Goal: Book appointment/travel/reservation

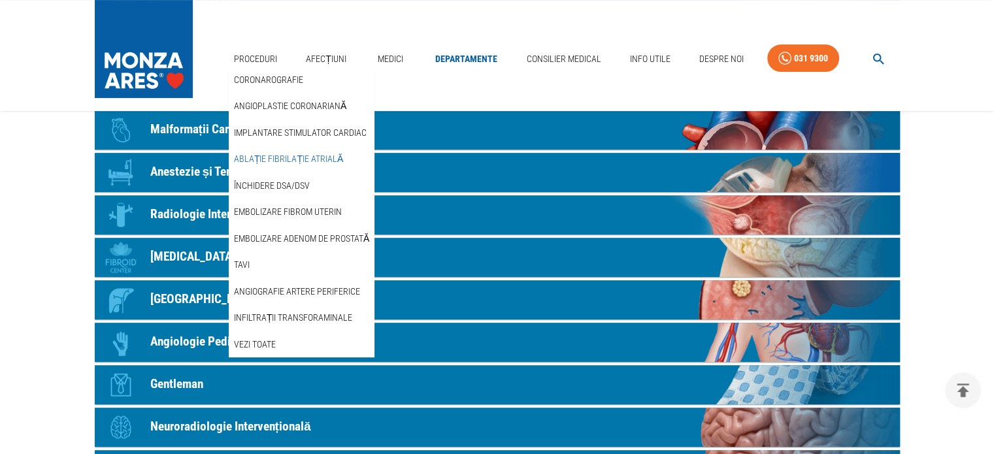
scroll to position [457, 0]
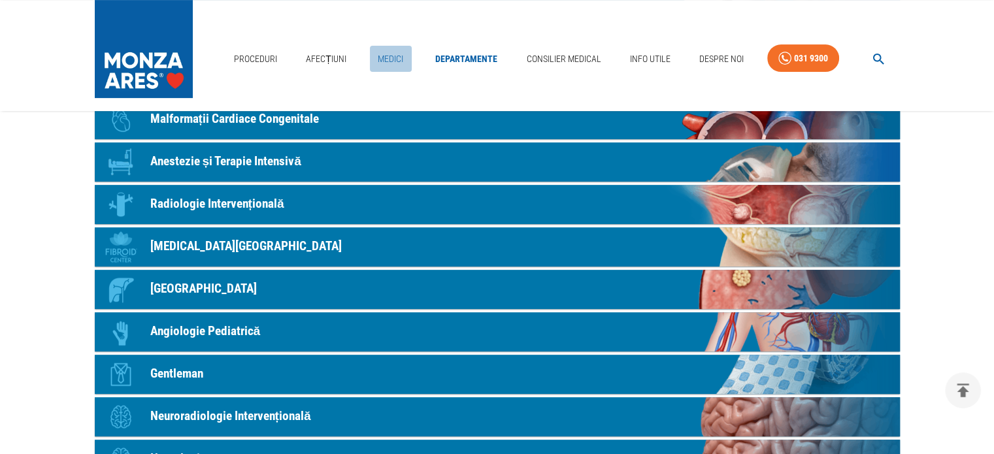
click at [387, 55] on link "Medici" at bounding box center [391, 59] width 42 height 27
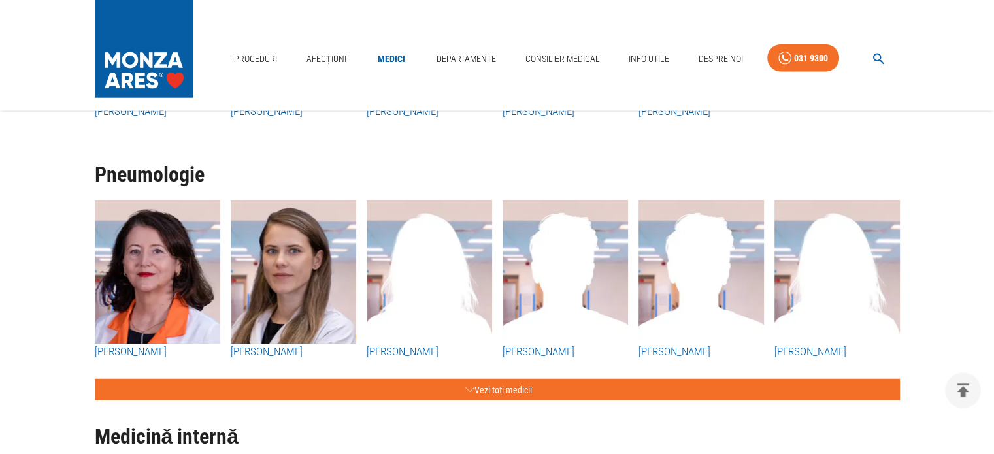
scroll to position [3398, 0]
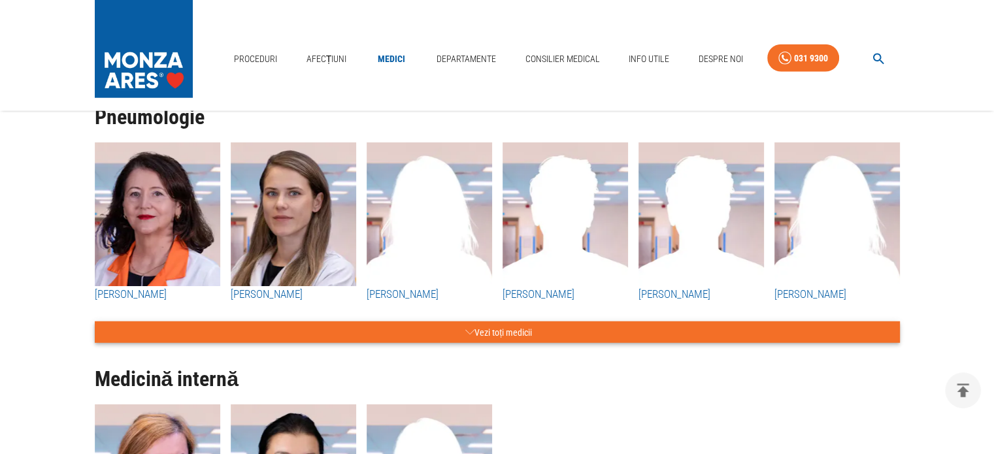
click at [521, 336] on button "Vezi toți medicii" at bounding box center [497, 332] width 805 height 22
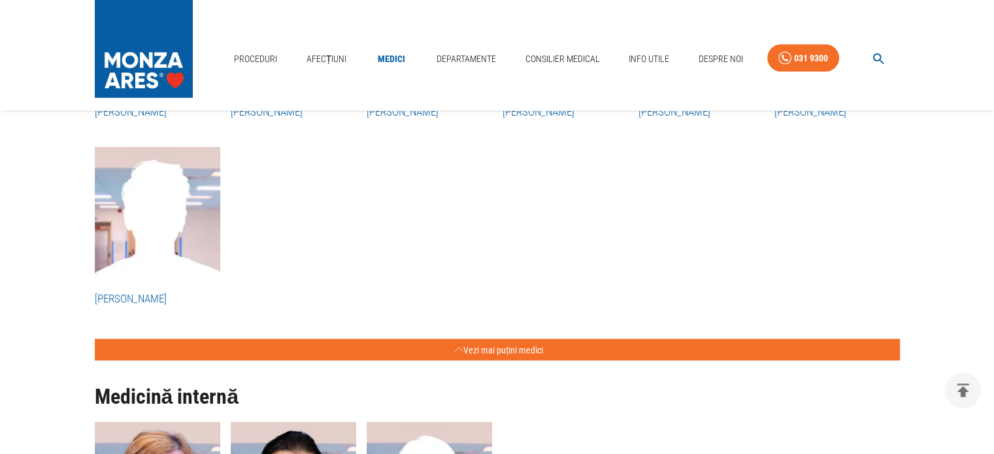
scroll to position [3463, 0]
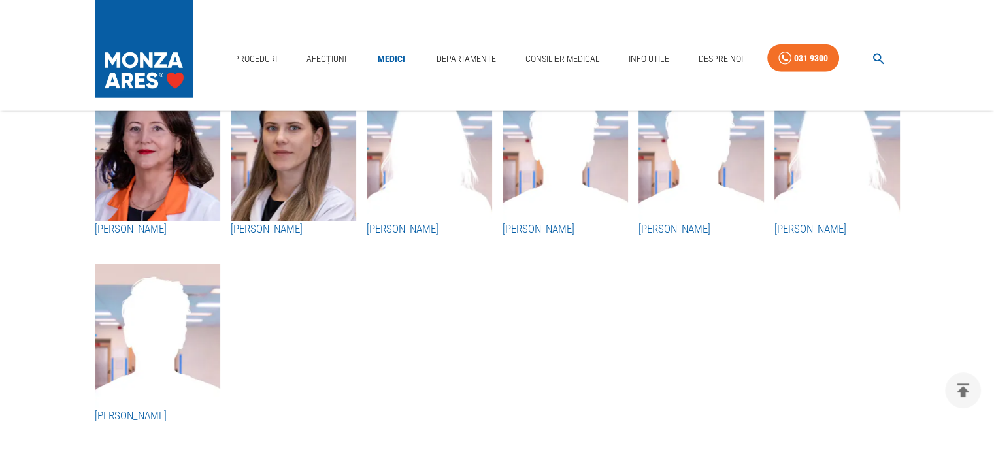
click at [149, 156] on img "button" at bounding box center [157, 149] width 125 height 144
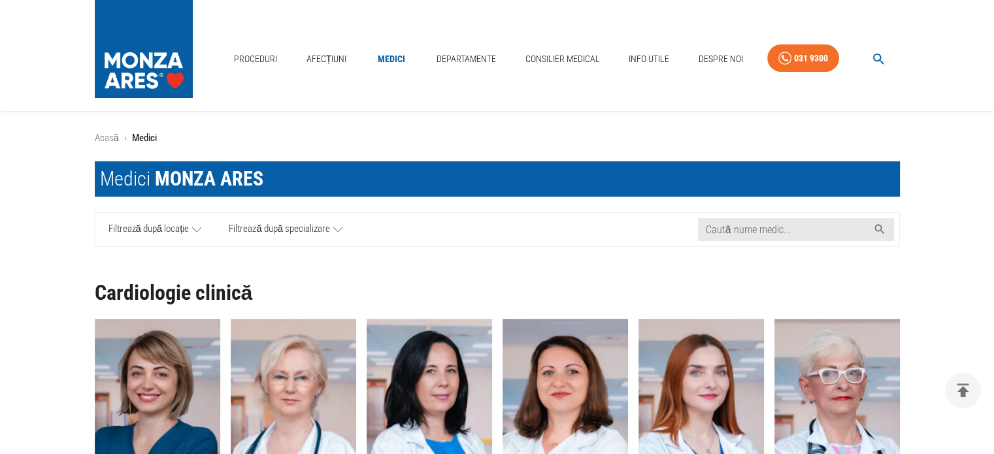
scroll to position [3463, 0]
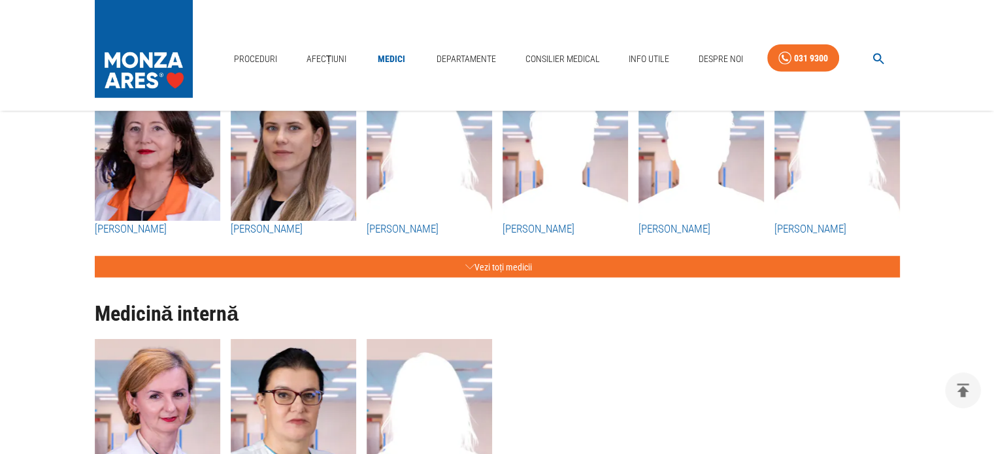
scroll to position [457, 0]
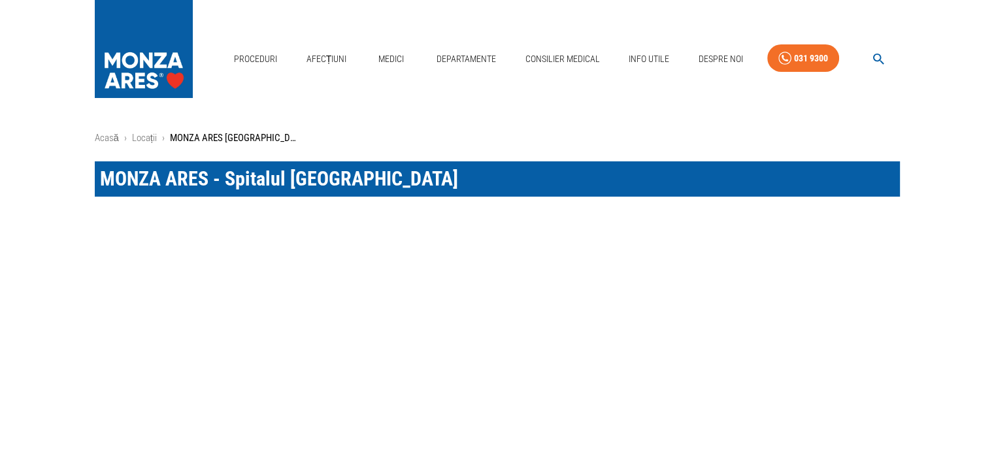
click at [50, 64] on div "Proceduri Afecțiuni Medici Departamente Consilier Medical Info Utile Despre Noi…" at bounding box center [497, 55] width 994 height 111
click at [387, 54] on link "Medici" at bounding box center [391, 59] width 42 height 27
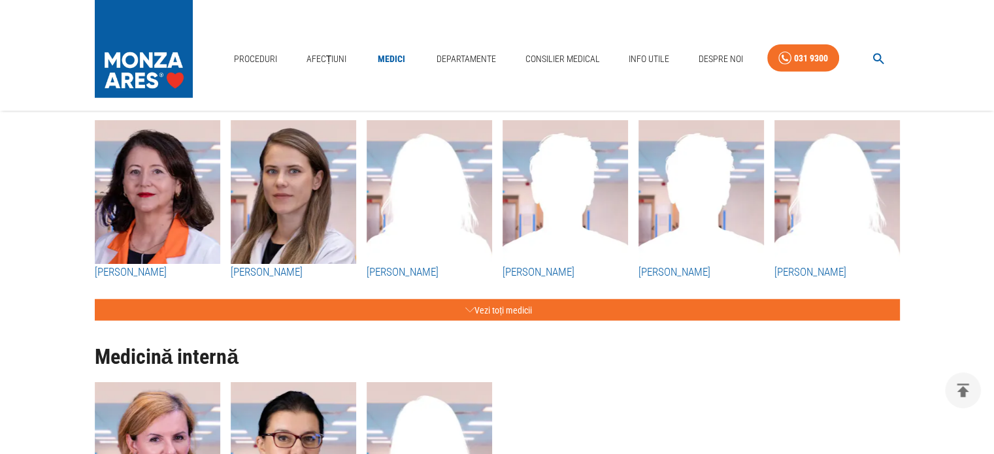
scroll to position [3398, 0]
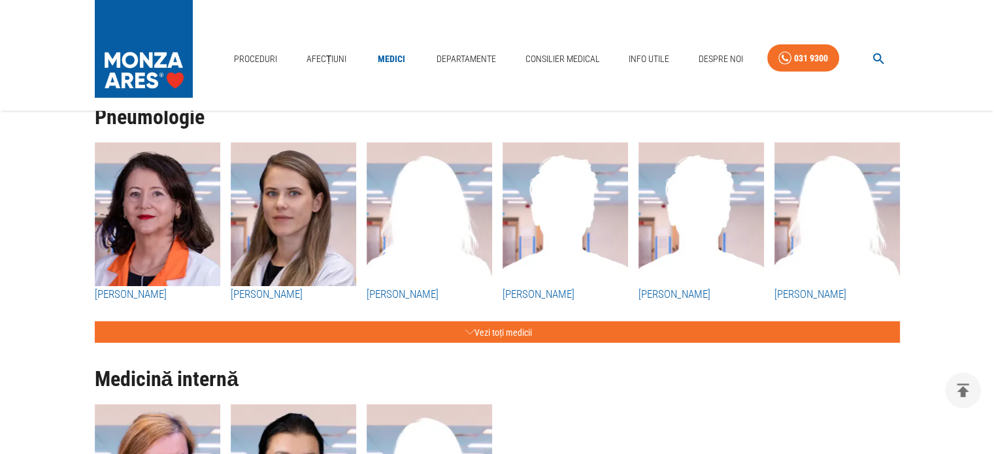
click at [292, 248] on img "button" at bounding box center [293, 214] width 125 height 144
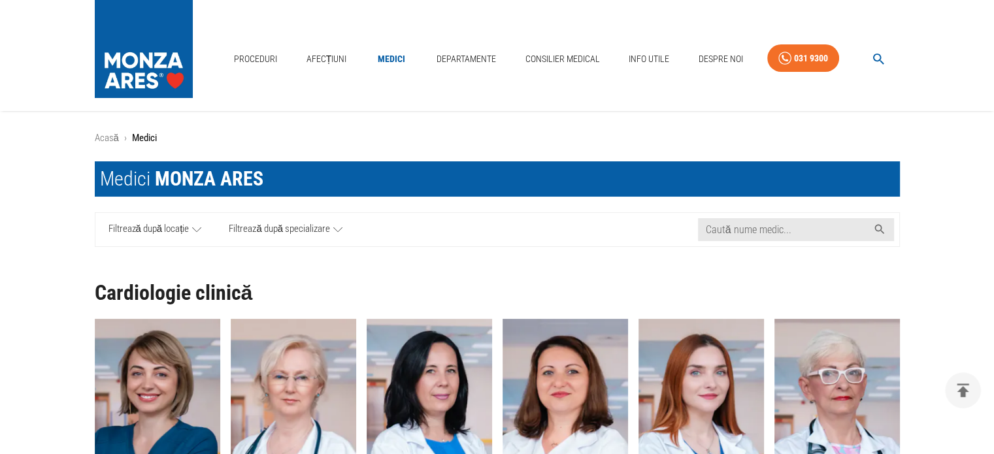
scroll to position [3398, 0]
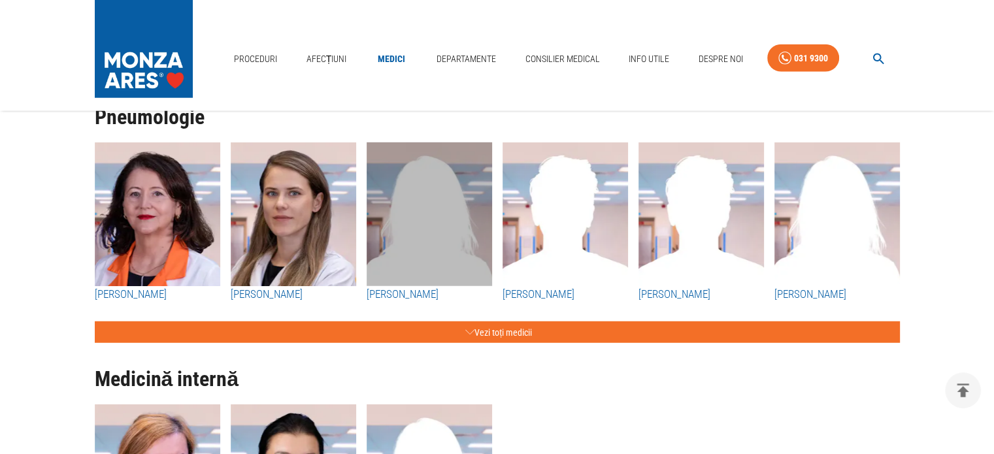
click at [419, 216] on img "button" at bounding box center [429, 214] width 125 height 144
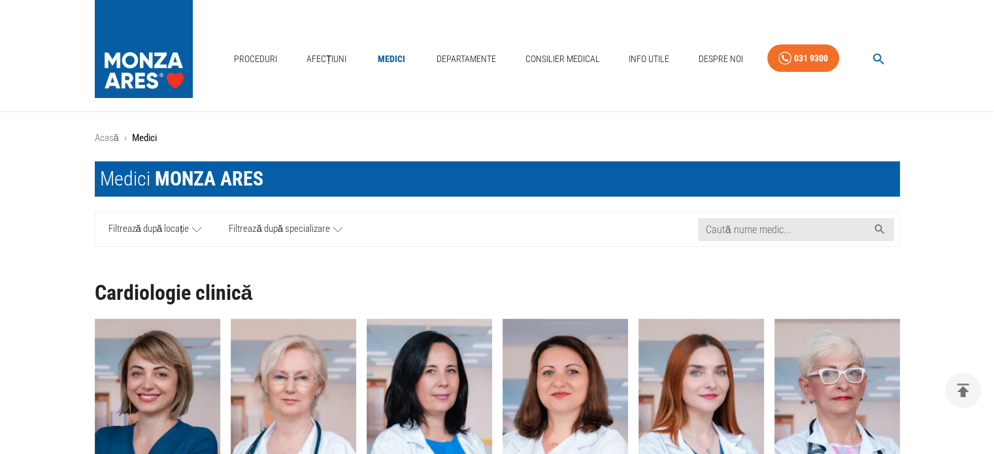
scroll to position [3398, 0]
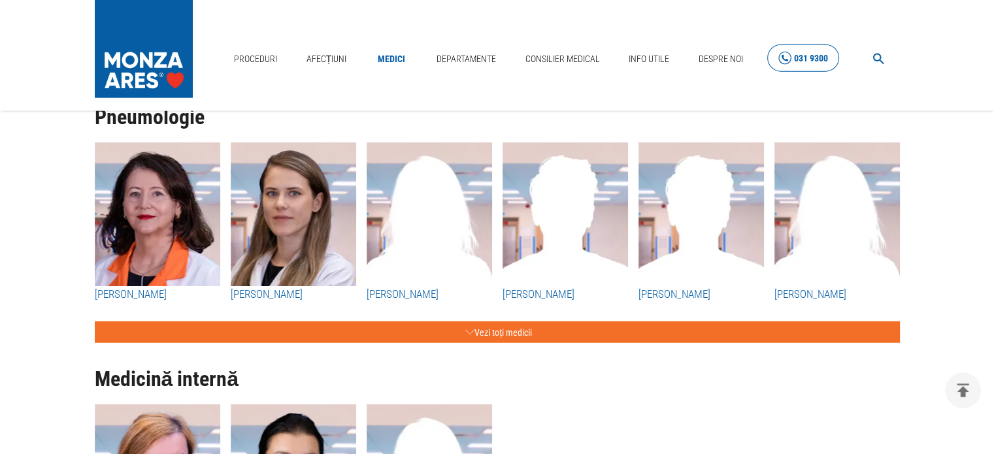
click at [813, 58] on div "031 9300" at bounding box center [811, 58] width 34 height 16
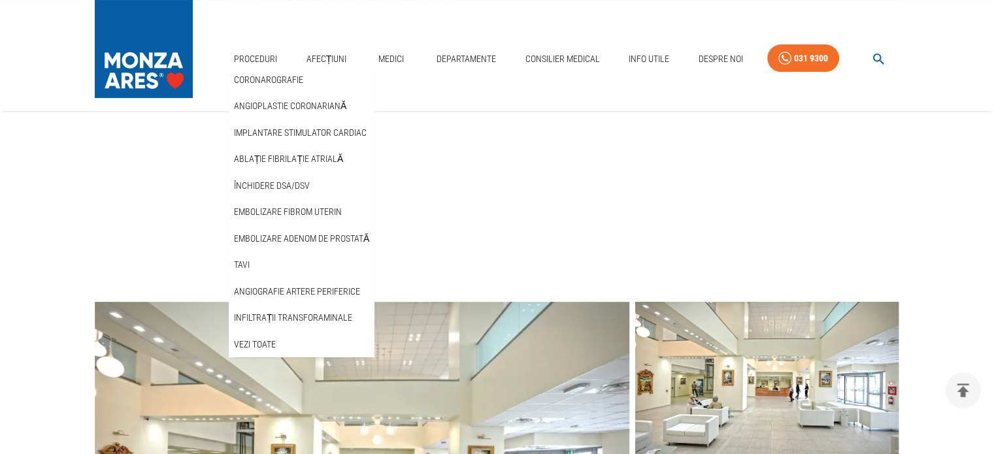
scroll to position [196, 0]
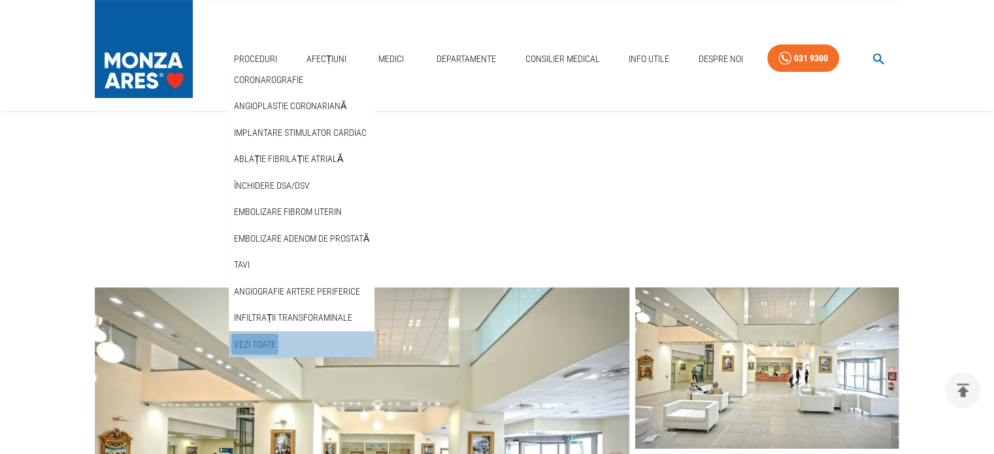
click at [252, 342] on link "Vezi Toate" at bounding box center [254, 345] width 47 height 22
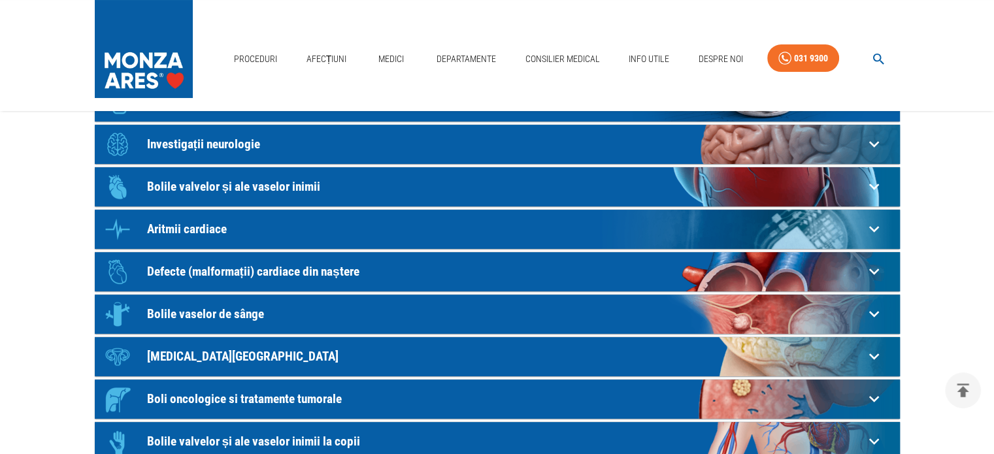
scroll to position [65, 0]
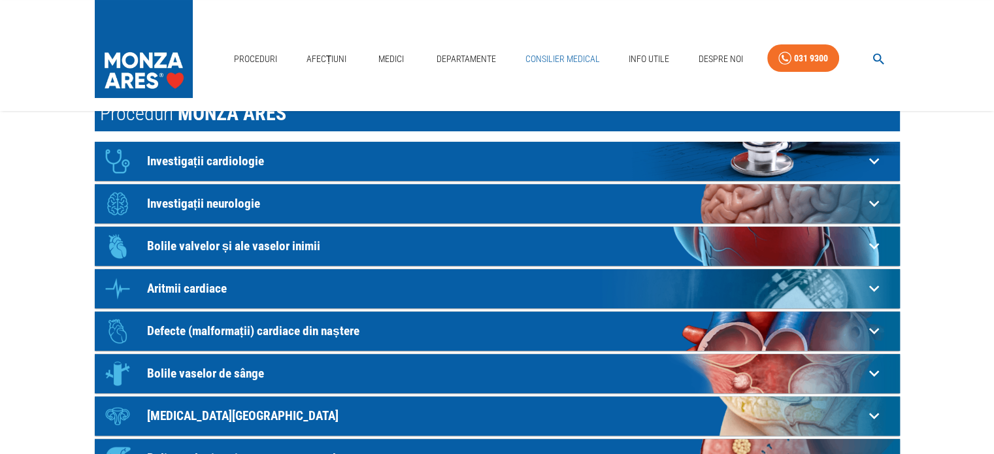
click at [582, 57] on link "Consilier Medical" at bounding box center [561, 59] width 85 height 27
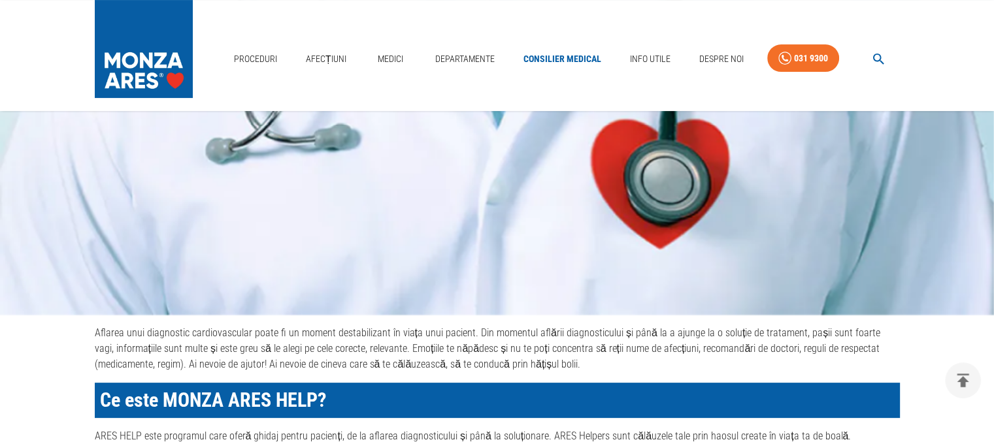
scroll to position [196, 0]
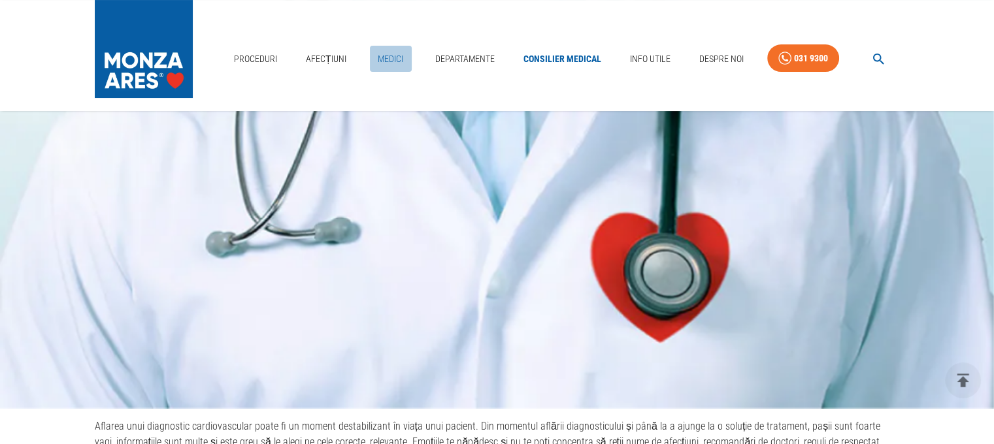
click at [384, 59] on link "Medici" at bounding box center [391, 59] width 42 height 27
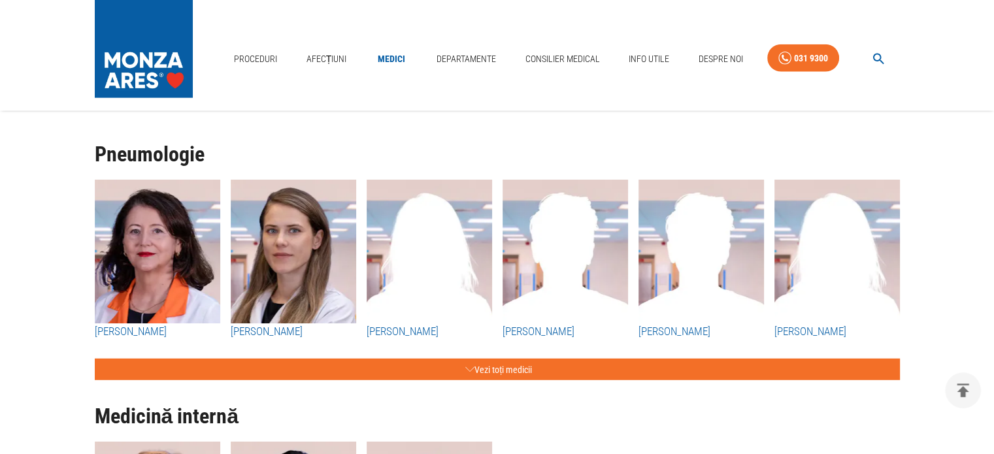
scroll to position [3346, 0]
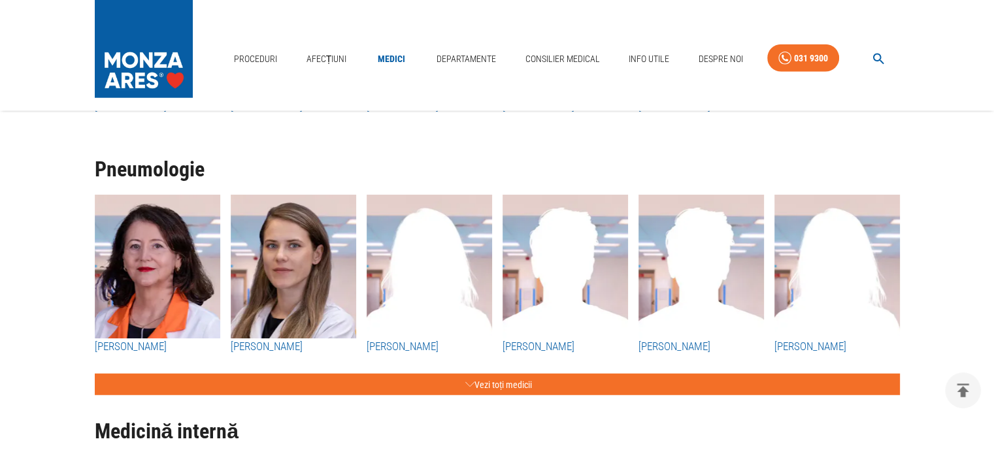
click at [699, 304] on img "button" at bounding box center [700, 267] width 125 height 144
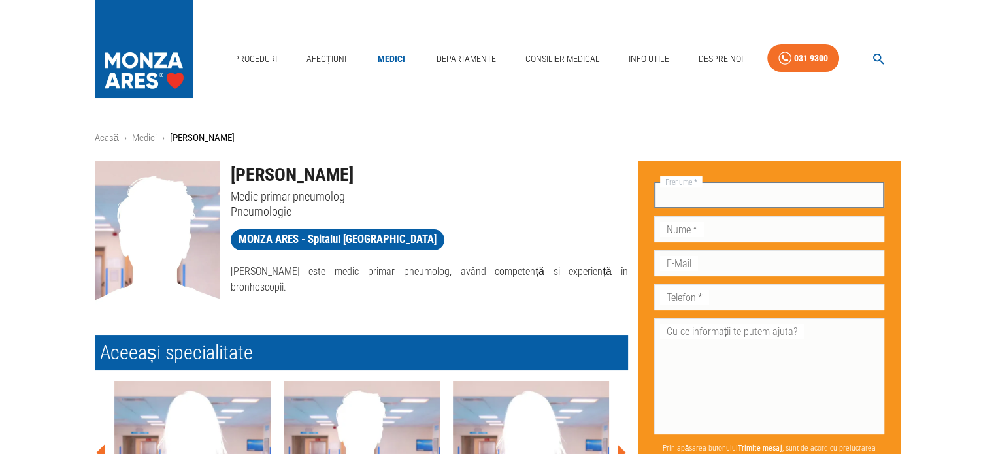
click at [676, 190] on input "Prenume   *" at bounding box center [769, 195] width 230 height 26
type input "[PERSON_NAME]"
click at [692, 227] on input "Nume   *" at bounding box center [769, 229] width 230 height 26
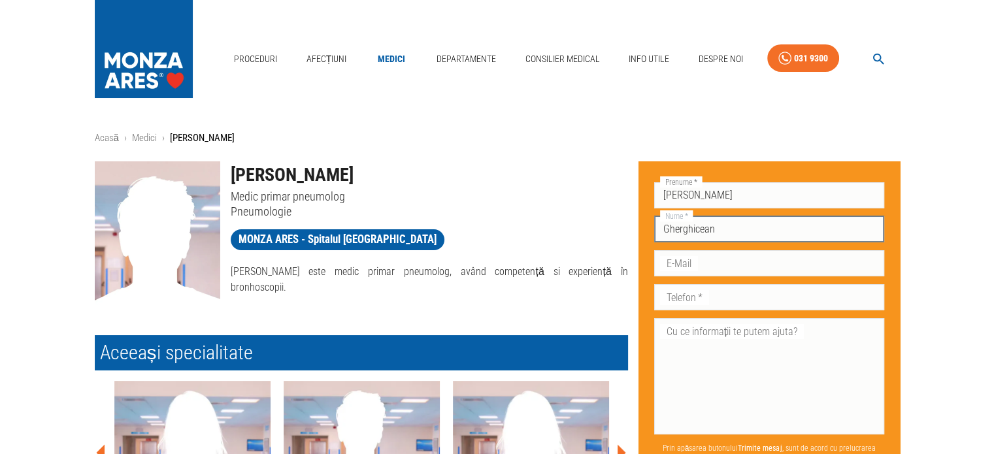
type input "Gherghiceanu"
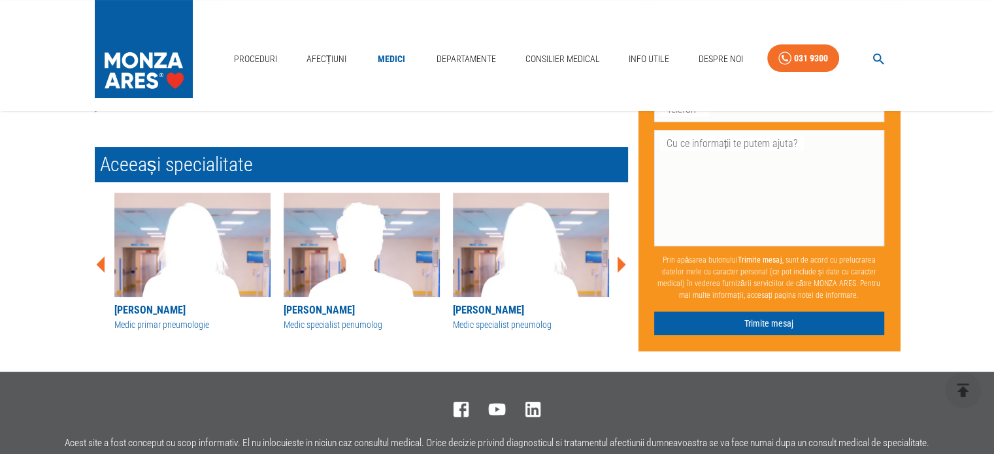
scroll to position [361, 0]
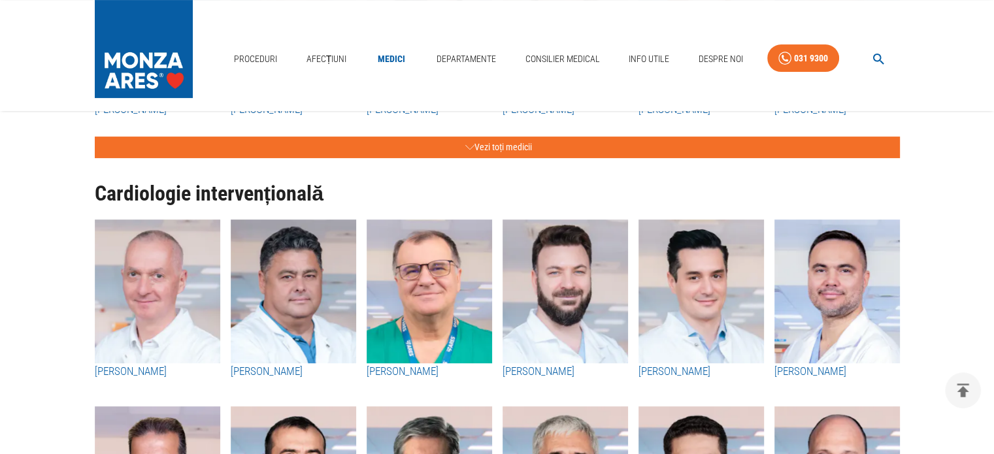
scroll to position [3346, 0]
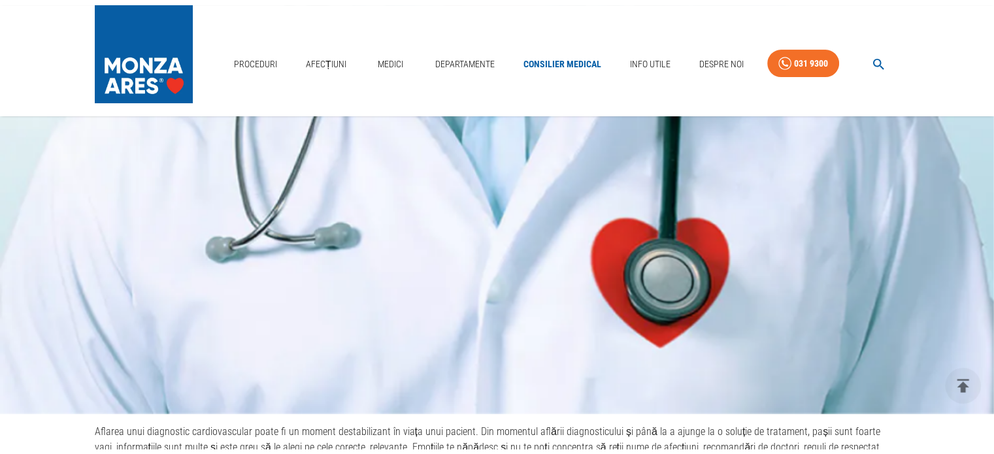
scroll to position [65, 0]
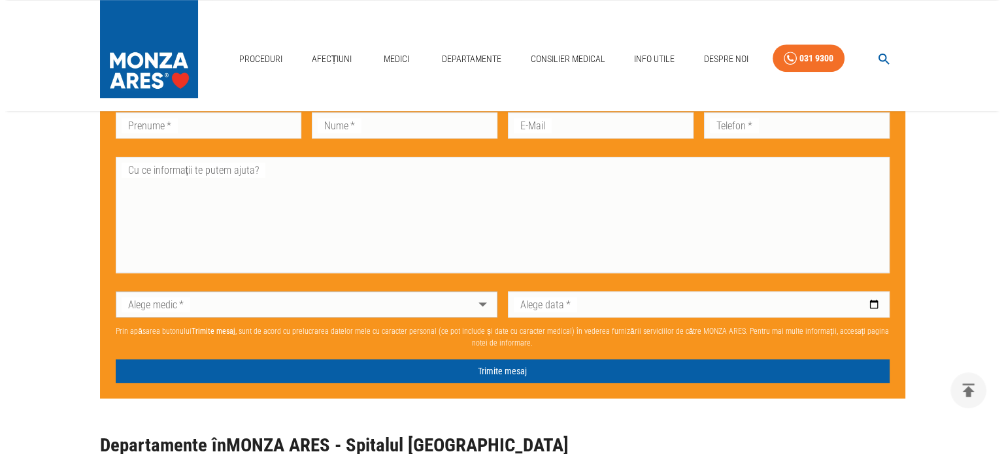
scroll to position [4313, 0]
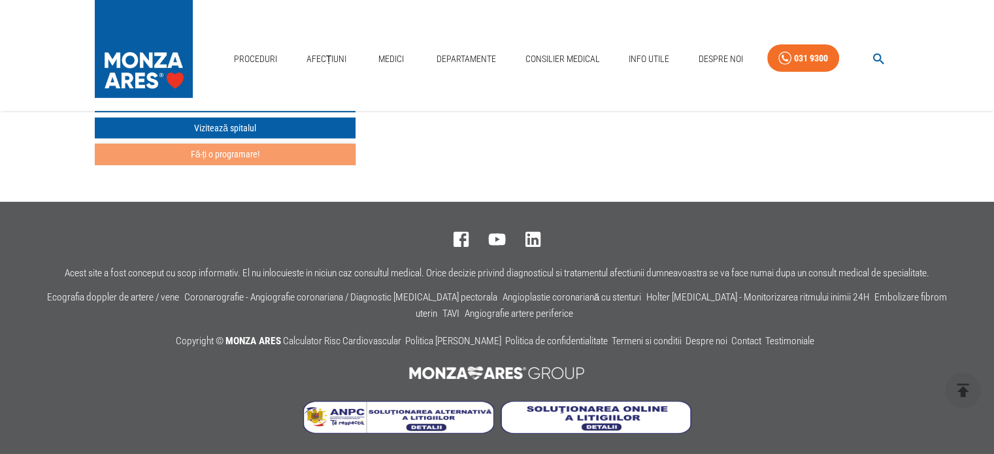
click at [227, 149] on button "Fă-ți o programare!" at bounding box center [225, 155] width 261 height 22
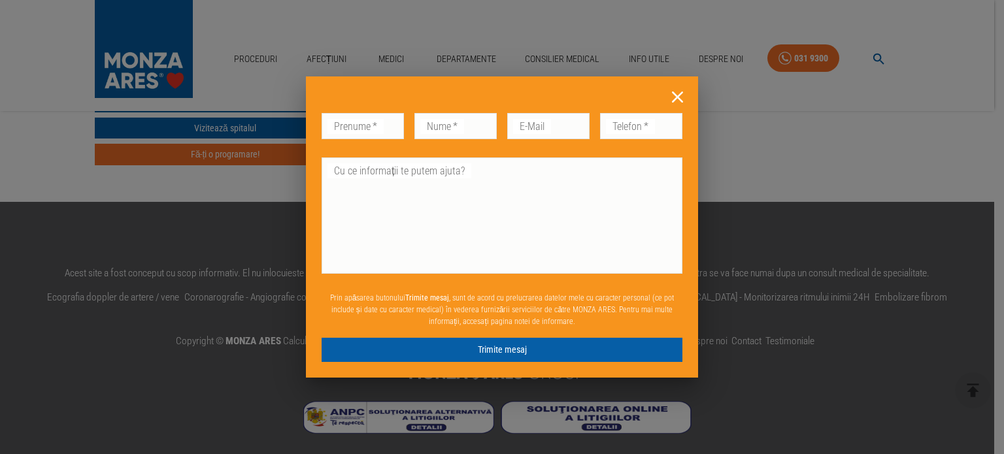
drag, startPoint x: 685, startPoint y: 92, endPoint x: 661, endPoint y: 112, distance: 31.1
click at [685, 93] on icon at bounding box center [677, 97] width 20 height 20
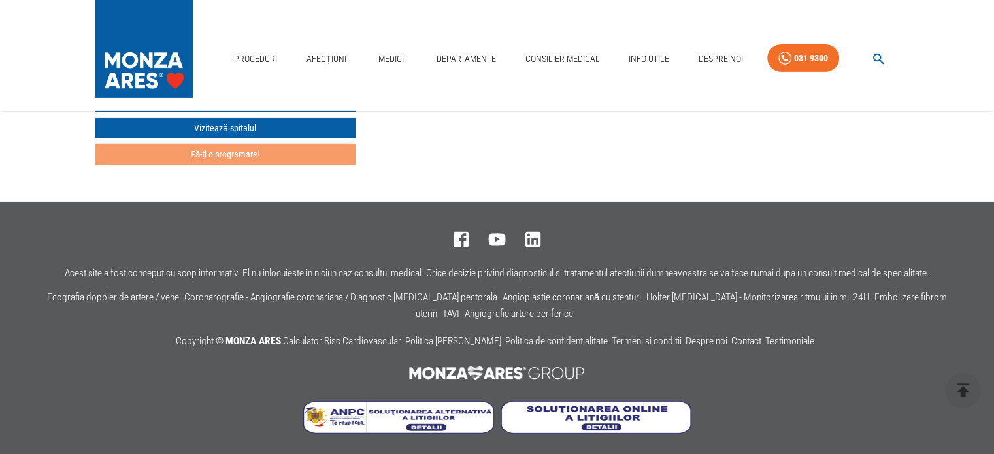
click at [211, 154] on button "Fă-ți o programare!" at bounding box center [225, 155] width 261 height 22
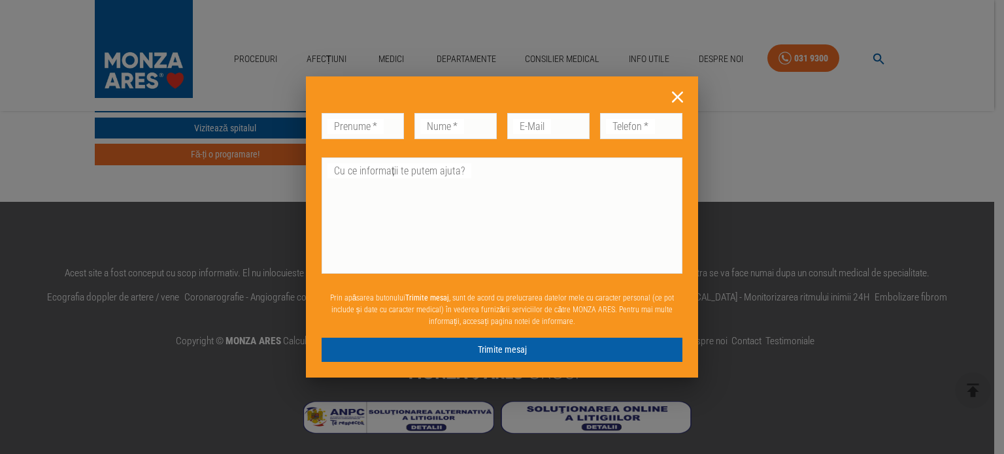
click at [377, 123] on input "Prenume   *" at bounding box center [362, 126] width 82 height 26
type input "[PERSON_NAME]"
click at [440, 132] on input "Nume   *" at bounding box center [455, 126] width 82 height 26
type input "Gherghiceanu"
click at [506, 167] on textarea "Cu ce informații te putem ajuta?" at bounding box center [502, 215] width 342 height 105
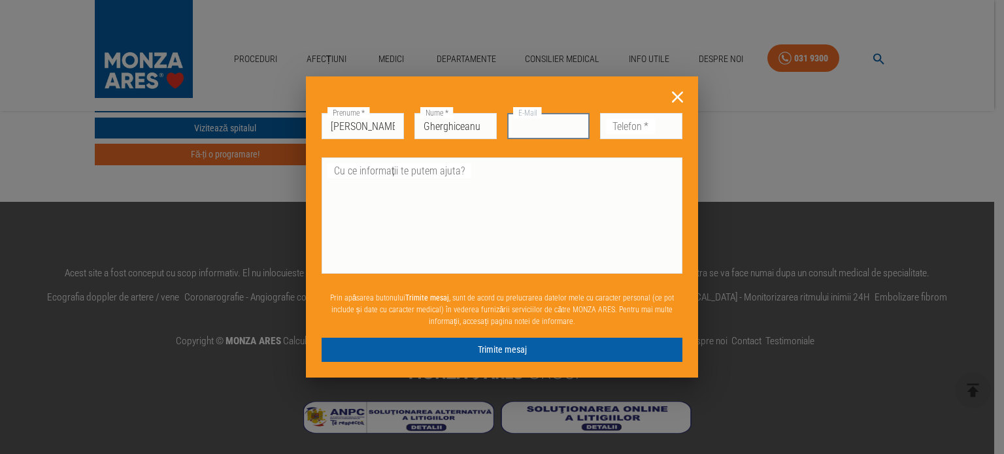
click at [545, 123] on input "E-Mail" at bounding box center [548, 126] width 82 height 26
type input "[EMAIL_ADDRESS][DOMAIN_NAME]"
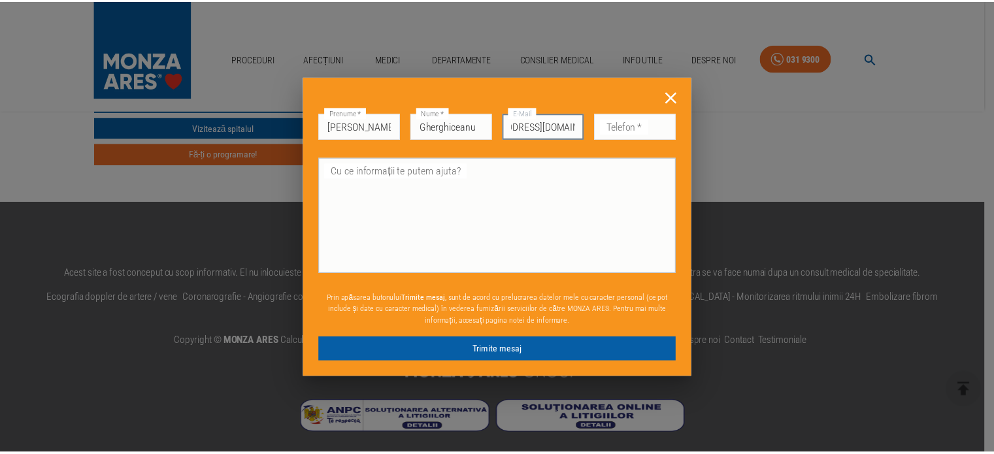
scroll to position [0, 0]
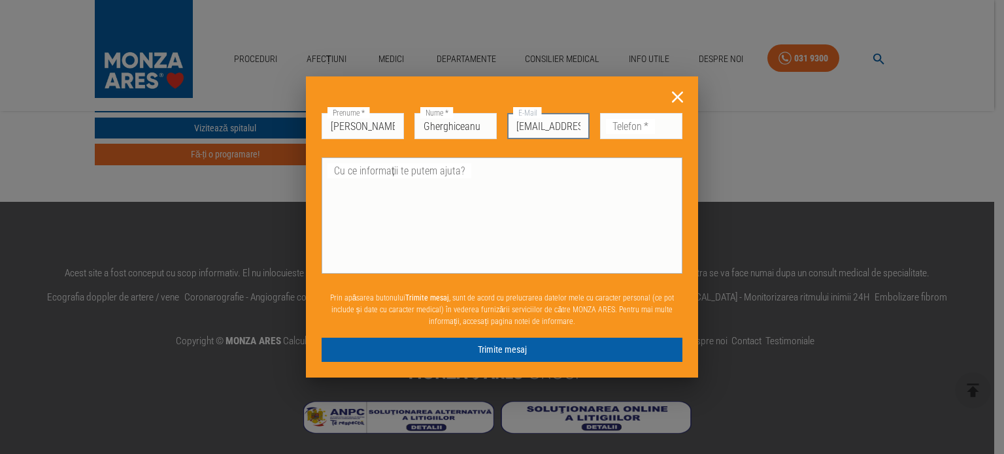
click at [597, 159] on div "x Cu ce informații te putem ajuta?" at bounding box center [501, 215] width 361 height 116
click at [609, 126] on input "Telefon   *" at bounding box center [641, 126] width 82 height 26
type input "0758747475"
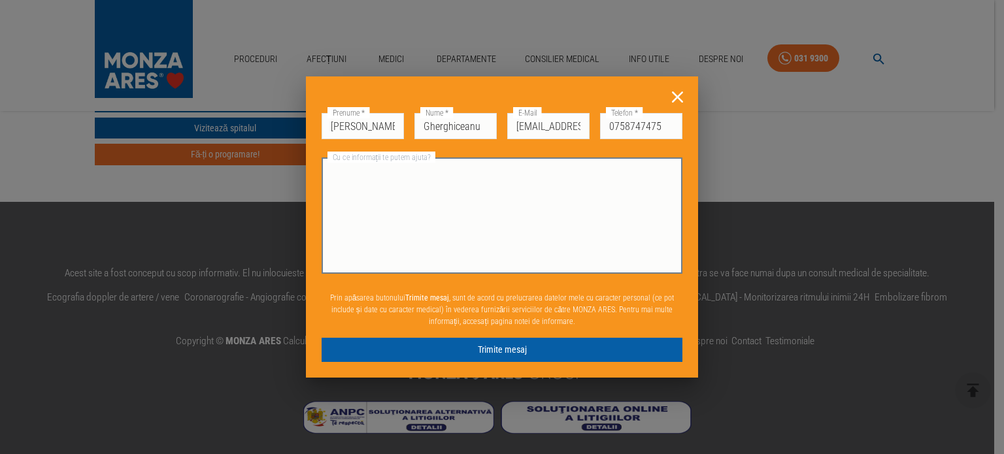
click at [384, 202] on textarea "Cu ce informații te putem ajuta?" at bounding box center [502, 215] width 342 height 105
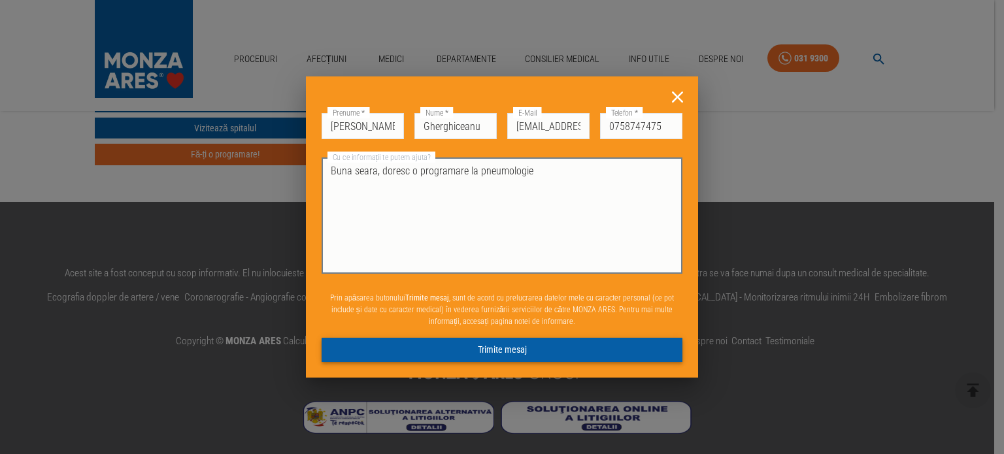
type textarea "Buna seara, doresc o programare la pneumologie"
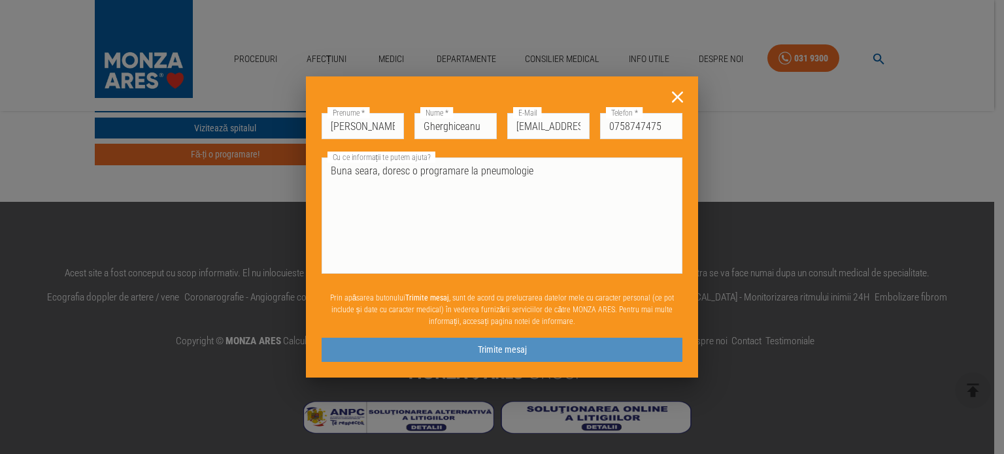
click at [491, 347] on button "Trimite mesaj" at bounding box center [501, 350] width 361 height 24
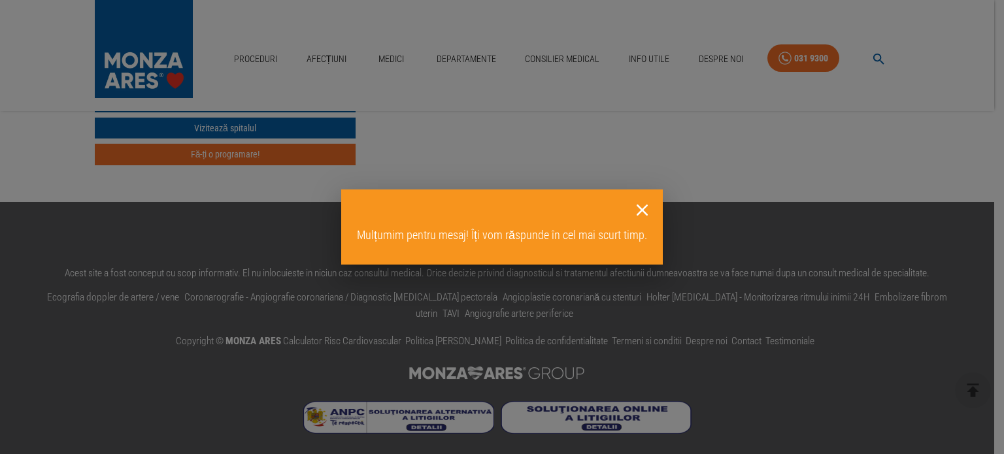
click at [643, 212] on icon at bounding box center [641, 210] width 11 height 11
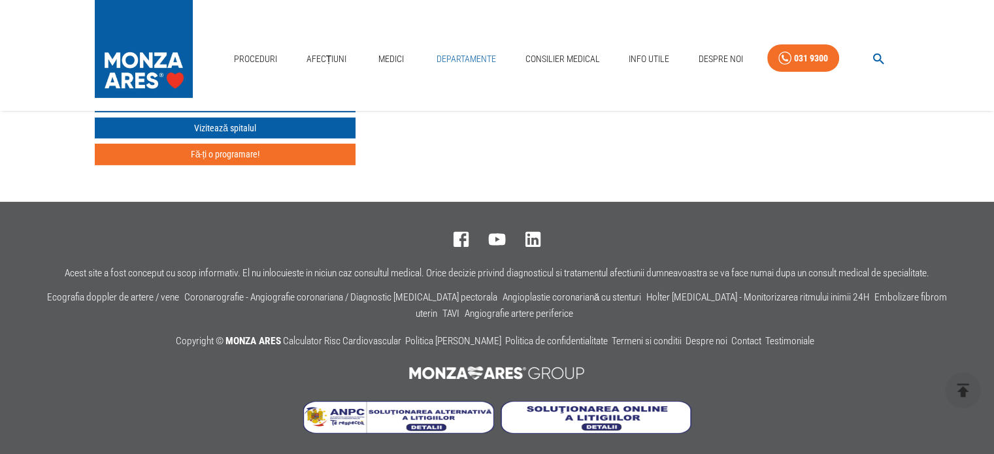
click at [455, 59] on link "Departamente" at bounding box center [466, 59] width 70 height 27
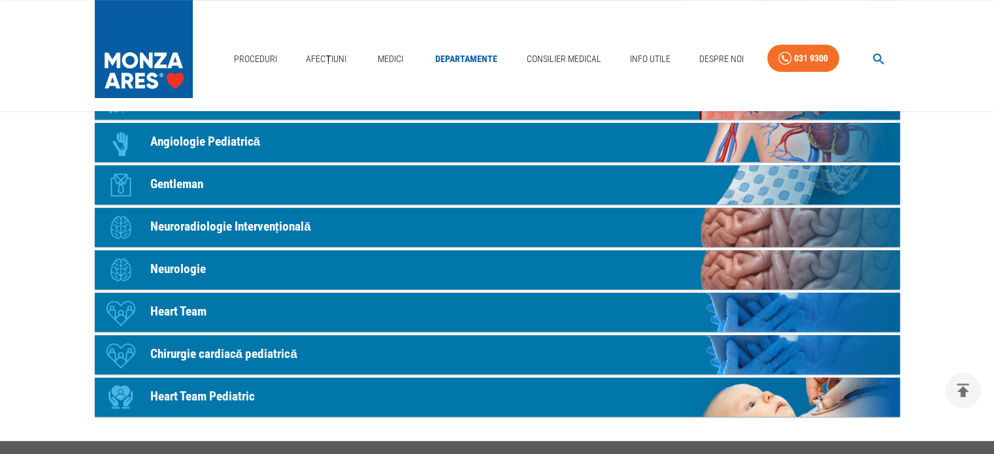
scroll to position [719, 0]
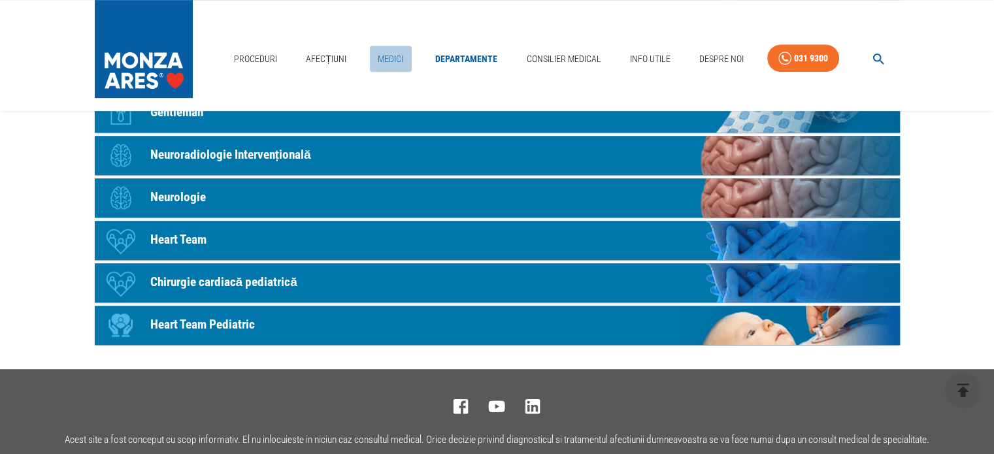
click at [387, 57] on link "Medici" at bounding box center [391, 59] width 42 height 27
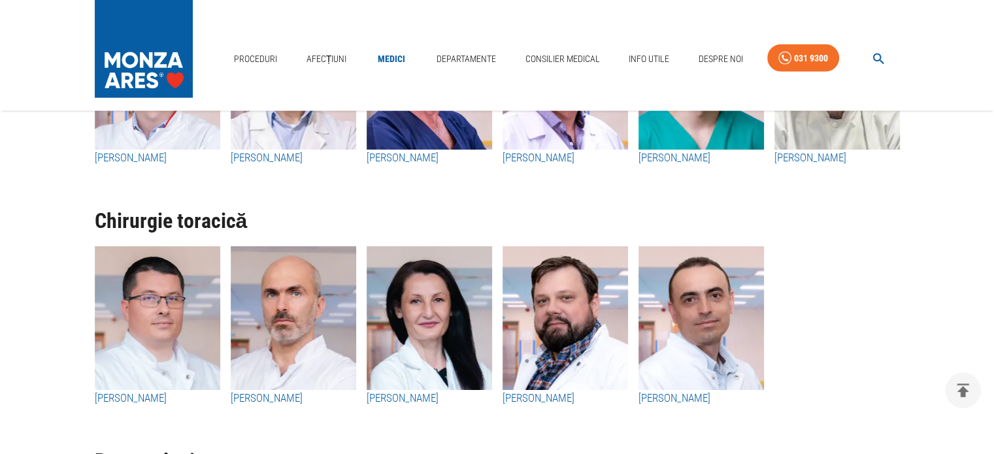
scroll to position [3332, 0]
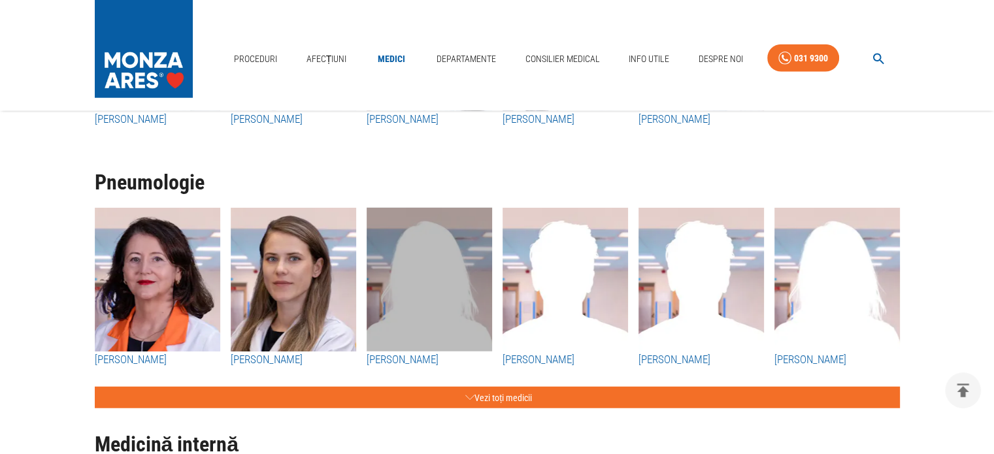
click at [429, 305] on img "button" at bounding box center [429, 280] width 125 height 144
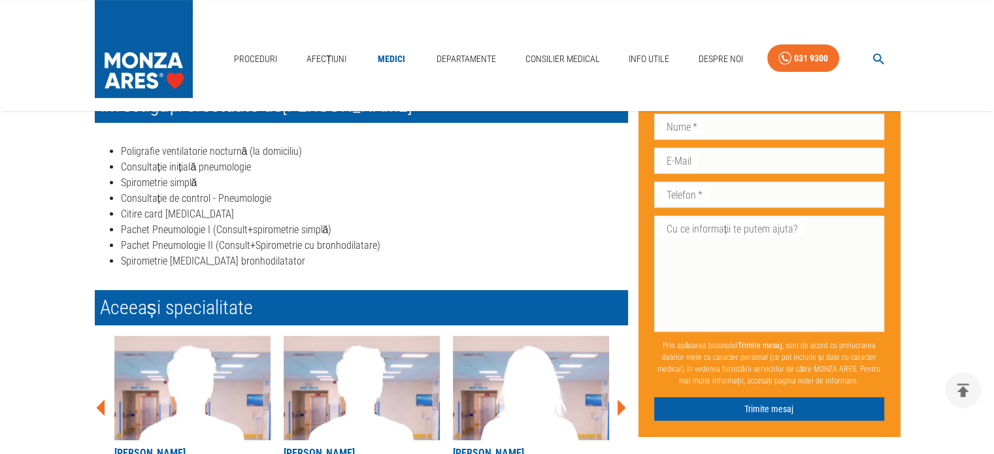
scroll to position [131, 0]
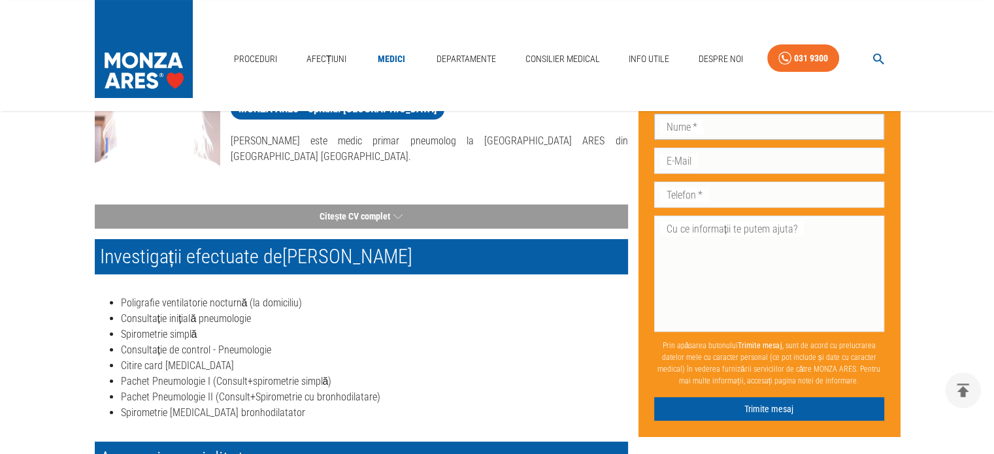
click at [680, 130] on input "Nume   *" at bounding box center [769, 127] width 230 height 26
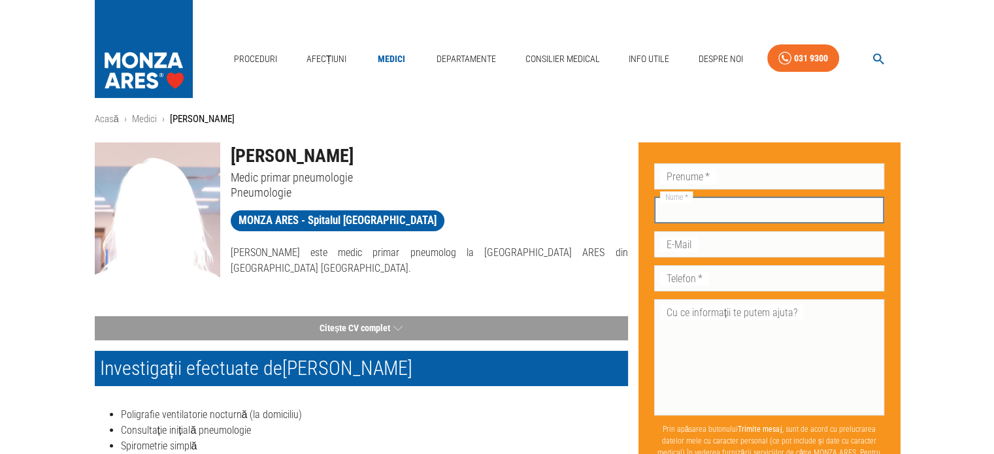
scroll to position [0, 0]
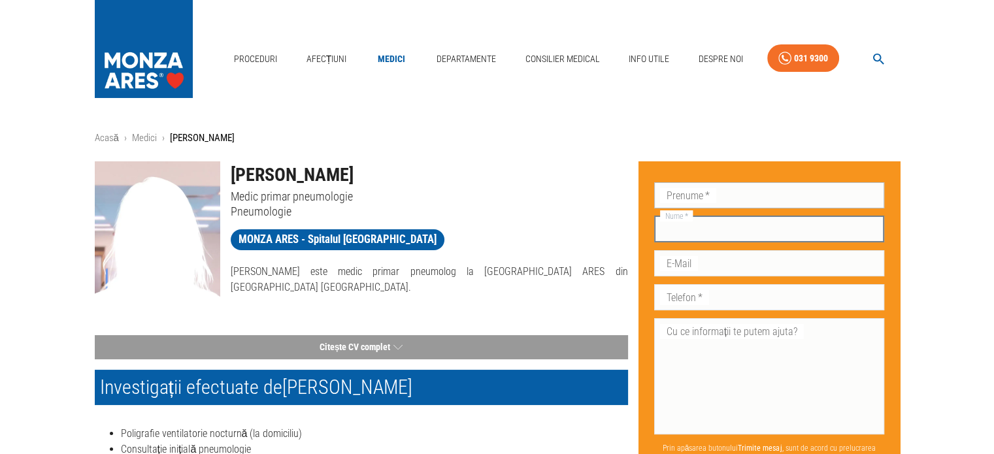
click at [695, 195] on input "Prenume   *" at bounding box center [769, 195] width 230 height 26
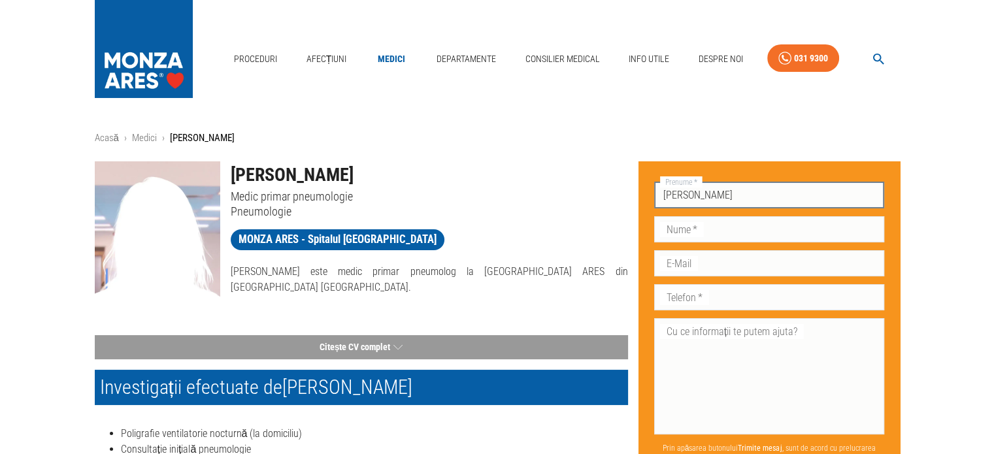
type input "[PERSON_NAME]"
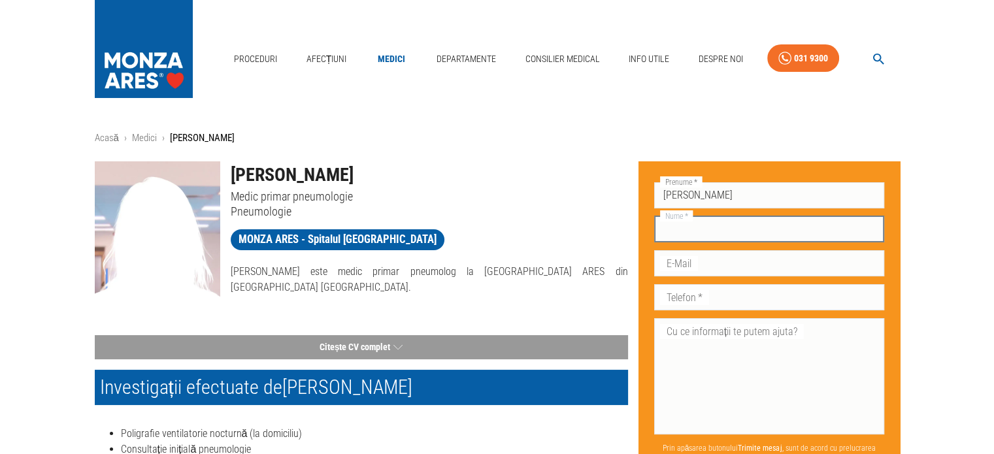
click at [690, 229] on input "Nume   *" at bounding box center [769, 229] width 230 height 26
type input "Gherghiceanu"
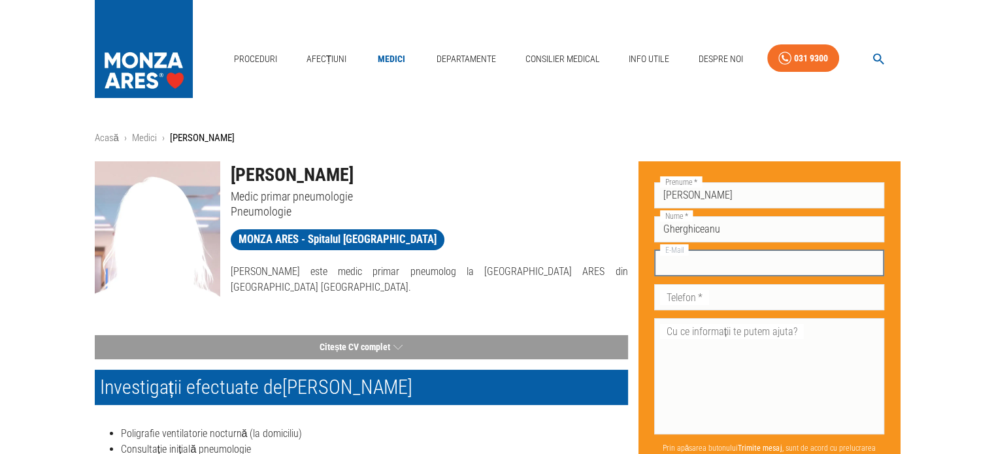
click at [683, 269] on input "E-Mail" at bounding box center [769, 263] width 230 height 26
type input "[EMAIL_ADDRESS][DOMAIN_NAME]"
click at [685, 310] on div "Telefon   * Telefon   *" at bounding box center [769, 296] width 230 height 34
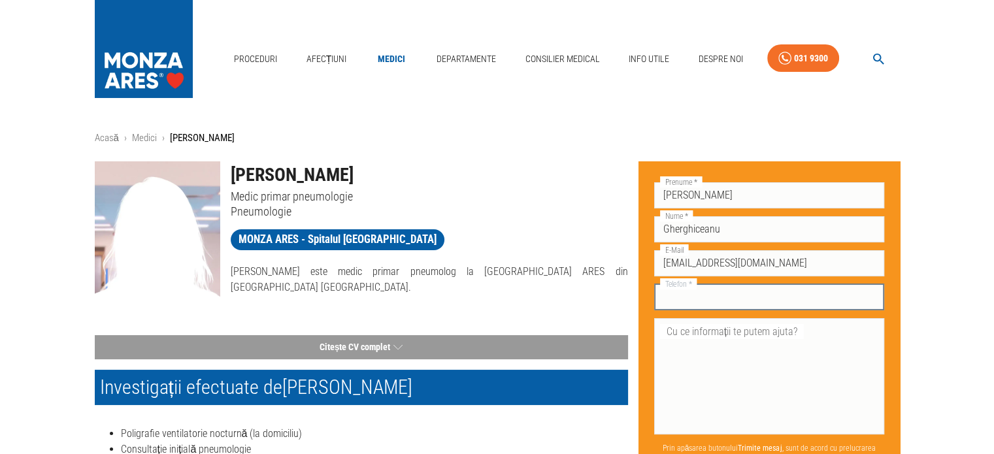
click at [685, 300] on input "Telefon   *" at bounding box center [769, 297] width 230 height 26
type input "0758747475"
click at [695, 364] on textarea "Cu ce informații te putem ajuta?" at bounding box center [769, 375] width 212 height 105
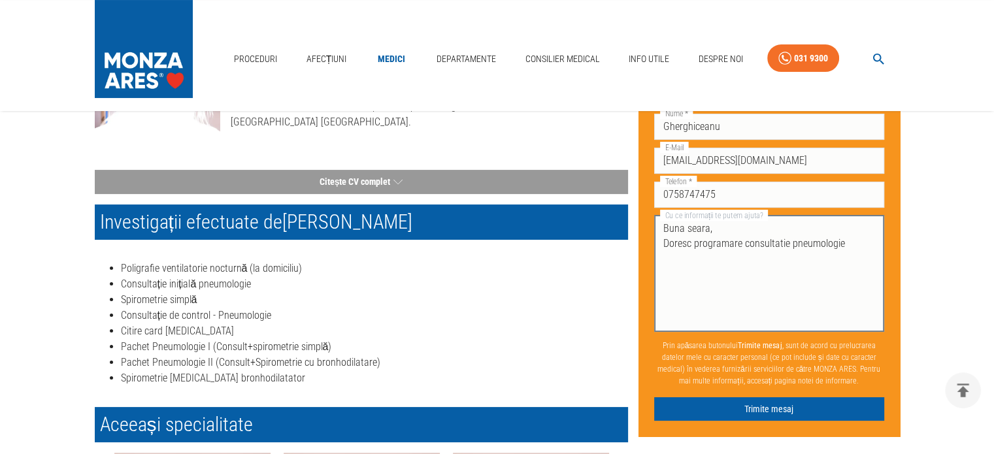
scroll to position [196, 0]
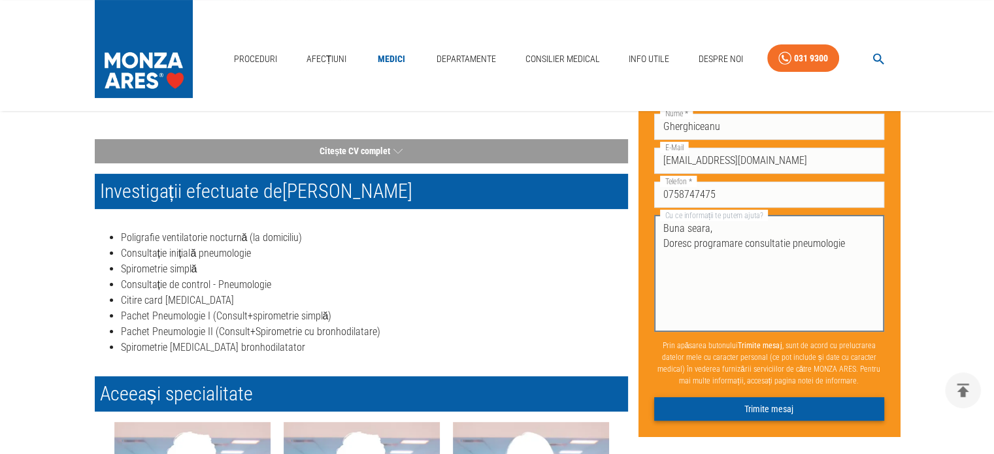
type textarea "Buna seara, Doresc programare consultatie pneumologie"
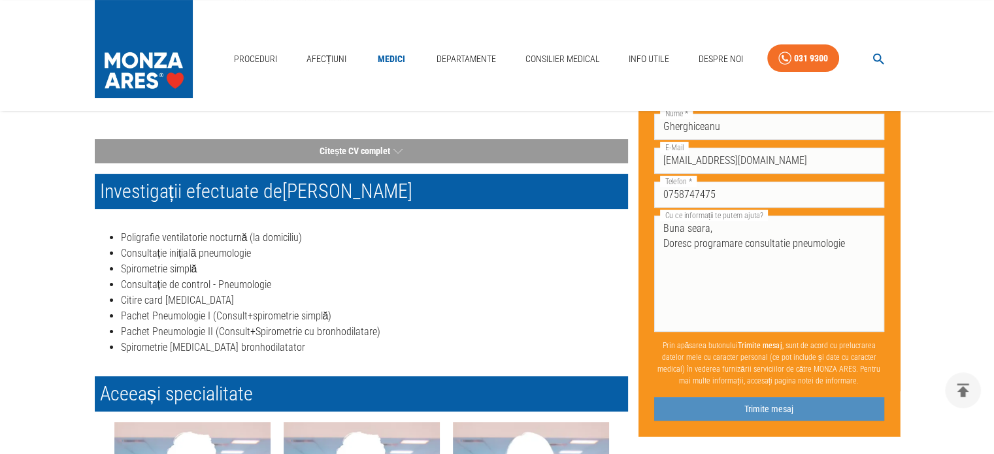
click at [761, 412] on button "Trimite mesaj" at bounding box center [769, 409] width 230 height 24
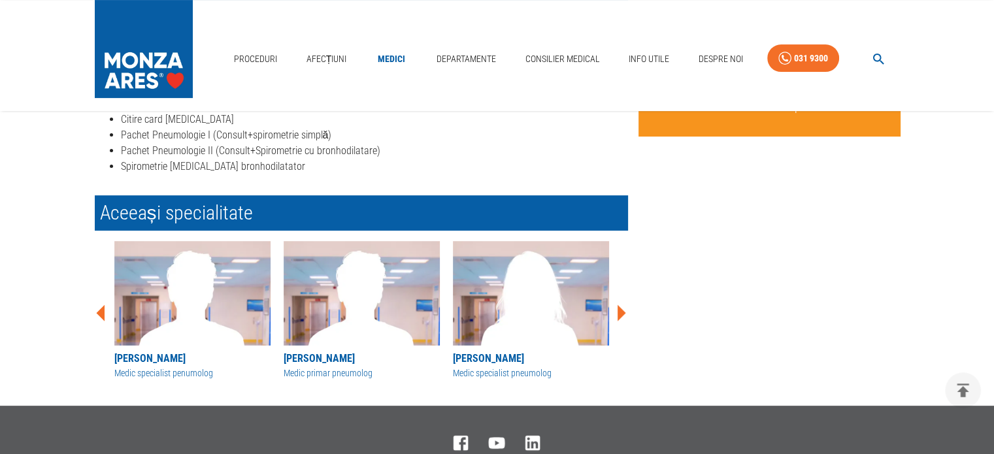
scroll to position [457, 0]
